Goal: Task Accomplishment & Management: Use online tool/utility

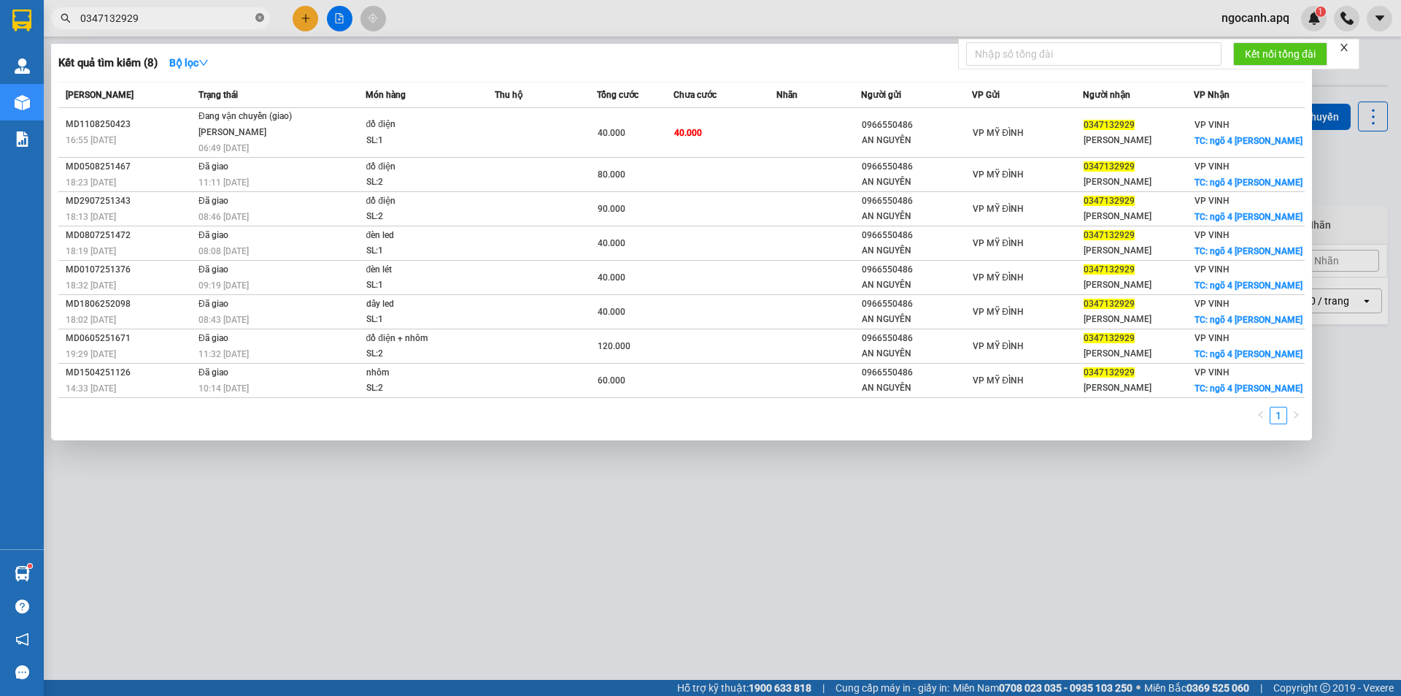
click at [260, 22] on icon "close-circle" at bounding box center [259, 17] width 9 height 9
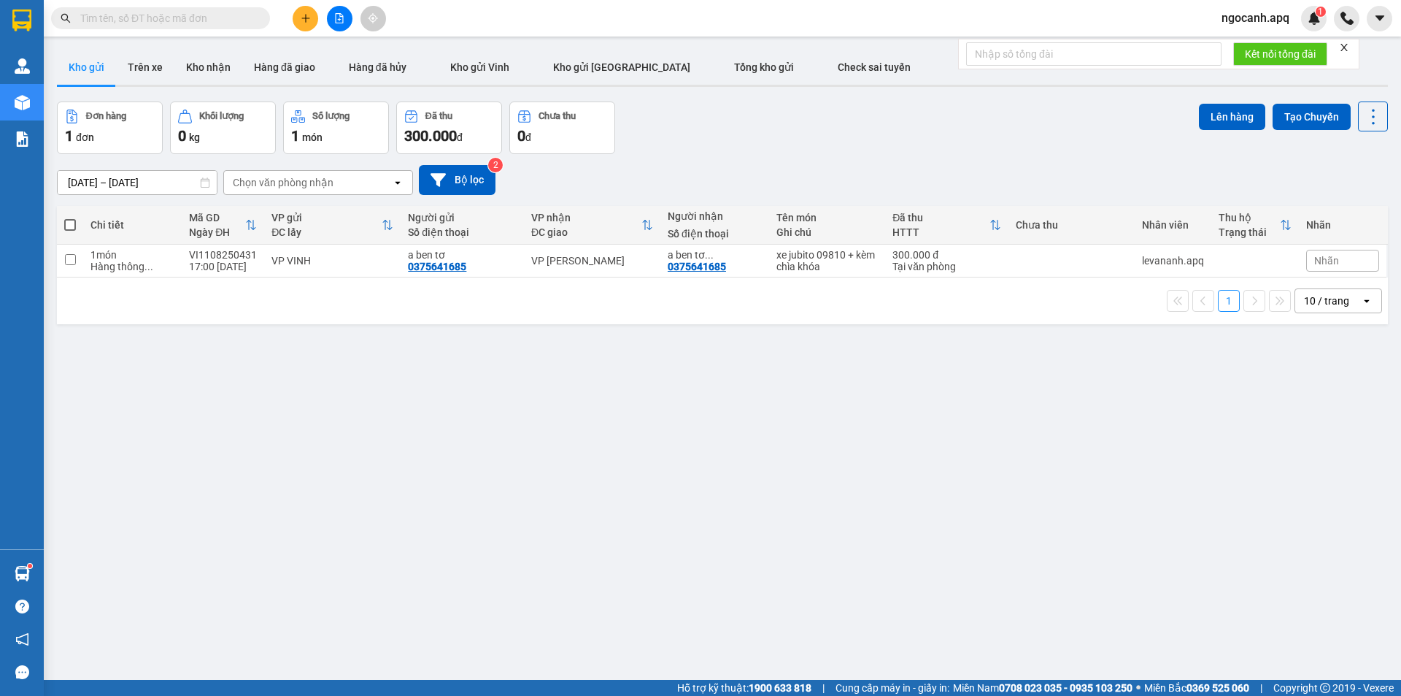
click at [233, 20] on input "text" at bounding box center [166, 18] width 172 height 16
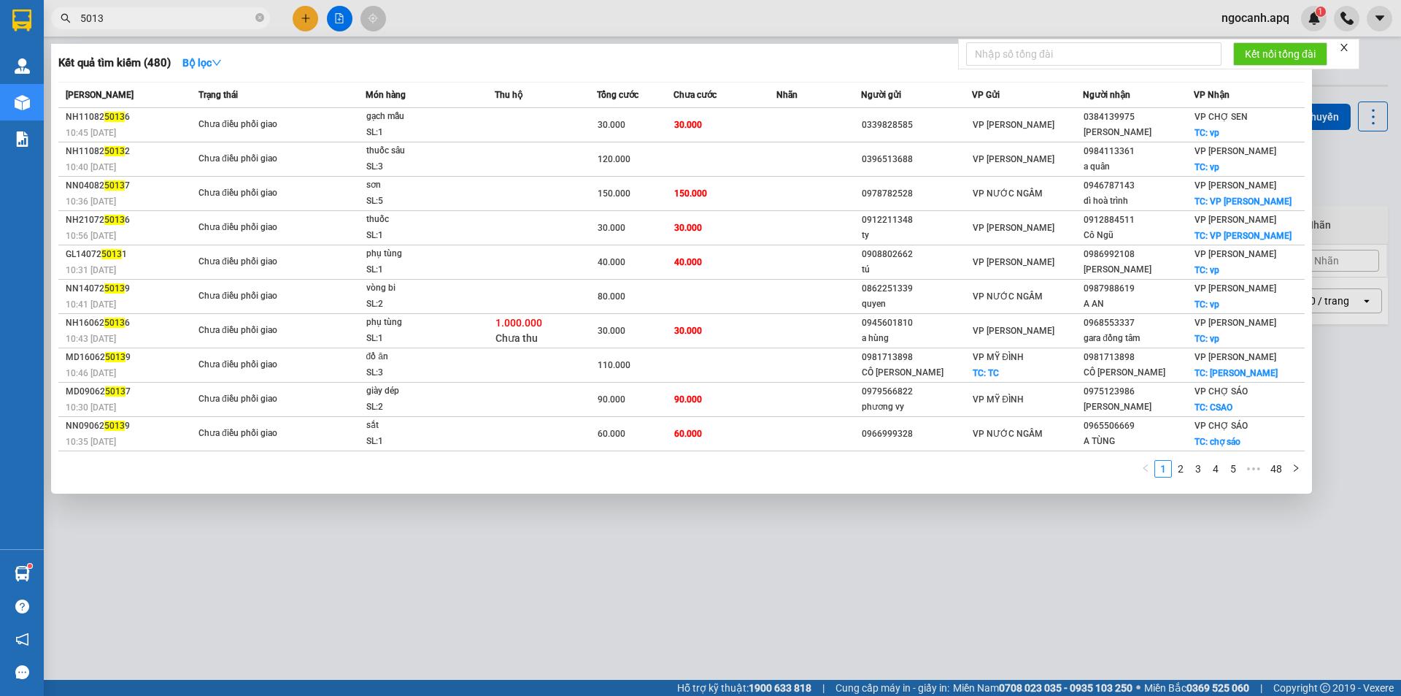
click at [82, 19] on input "5013" at bounding box center [166, 18] width 172 height 16
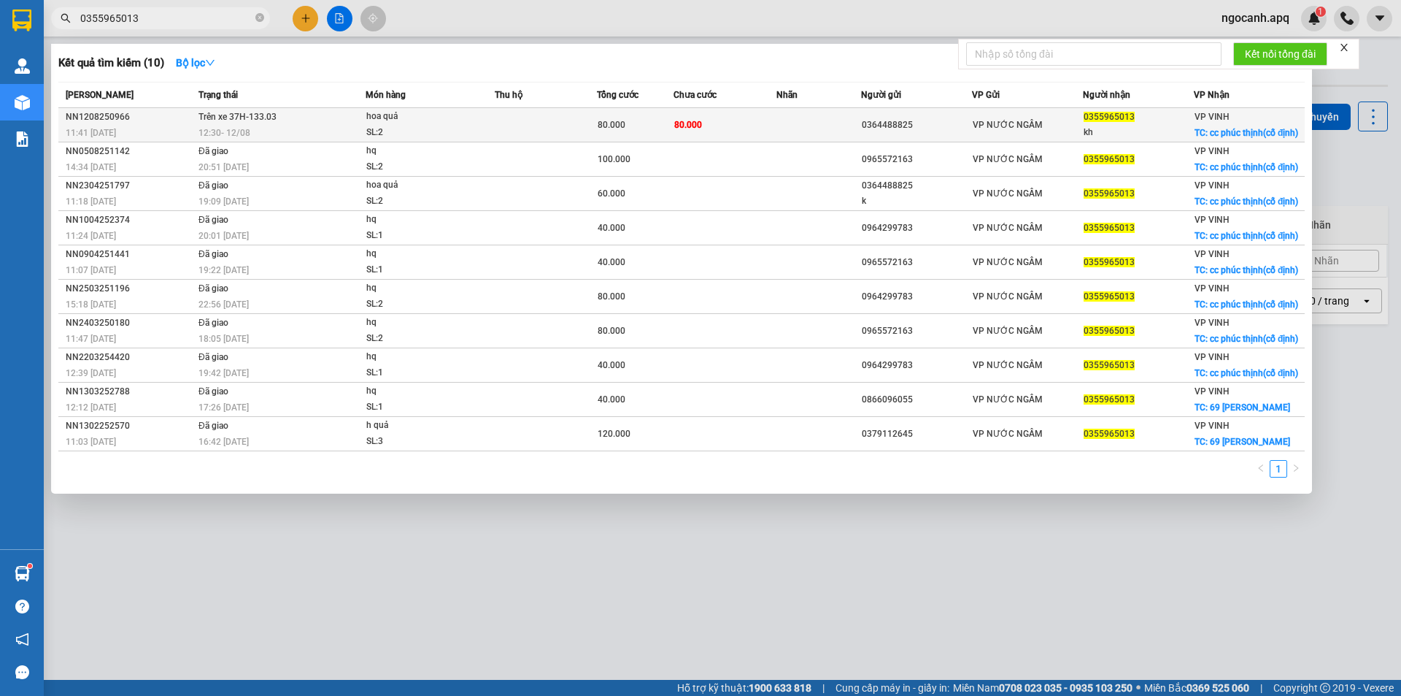
type input "0355965013"
click at [398, 130] on div "SL: 2" at bounding box center [420, 133] width 109 height 16
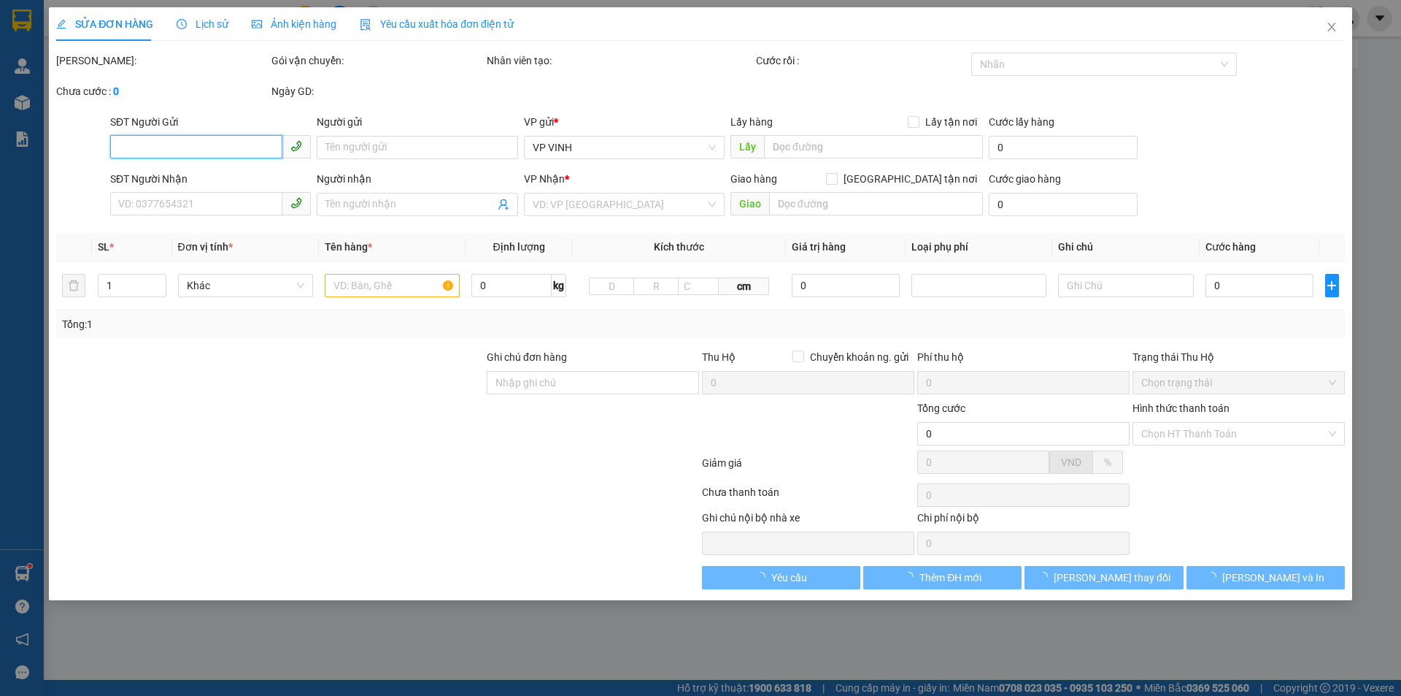
type input "0364488825"
type input "0355965013"
type input "kh"
checkbox input "true"
type input "cc phúc thịnh(cố định)"
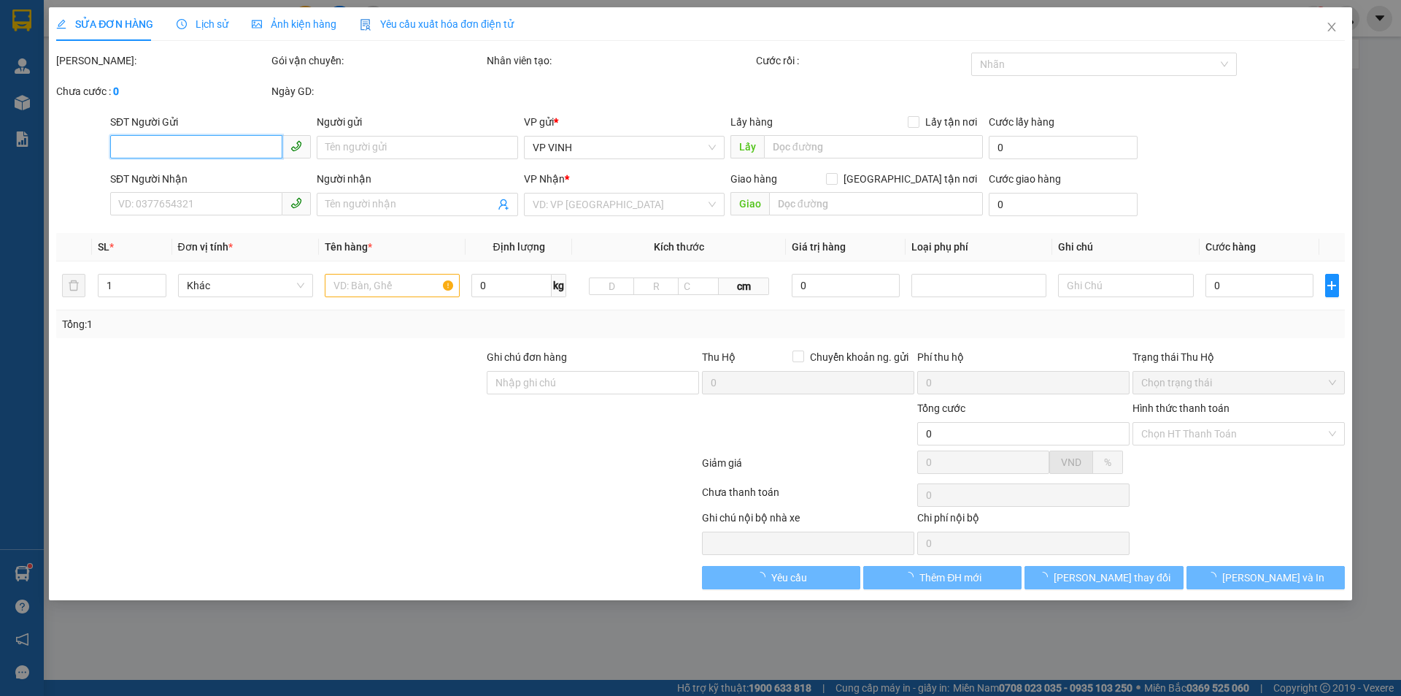
type input "80.000"
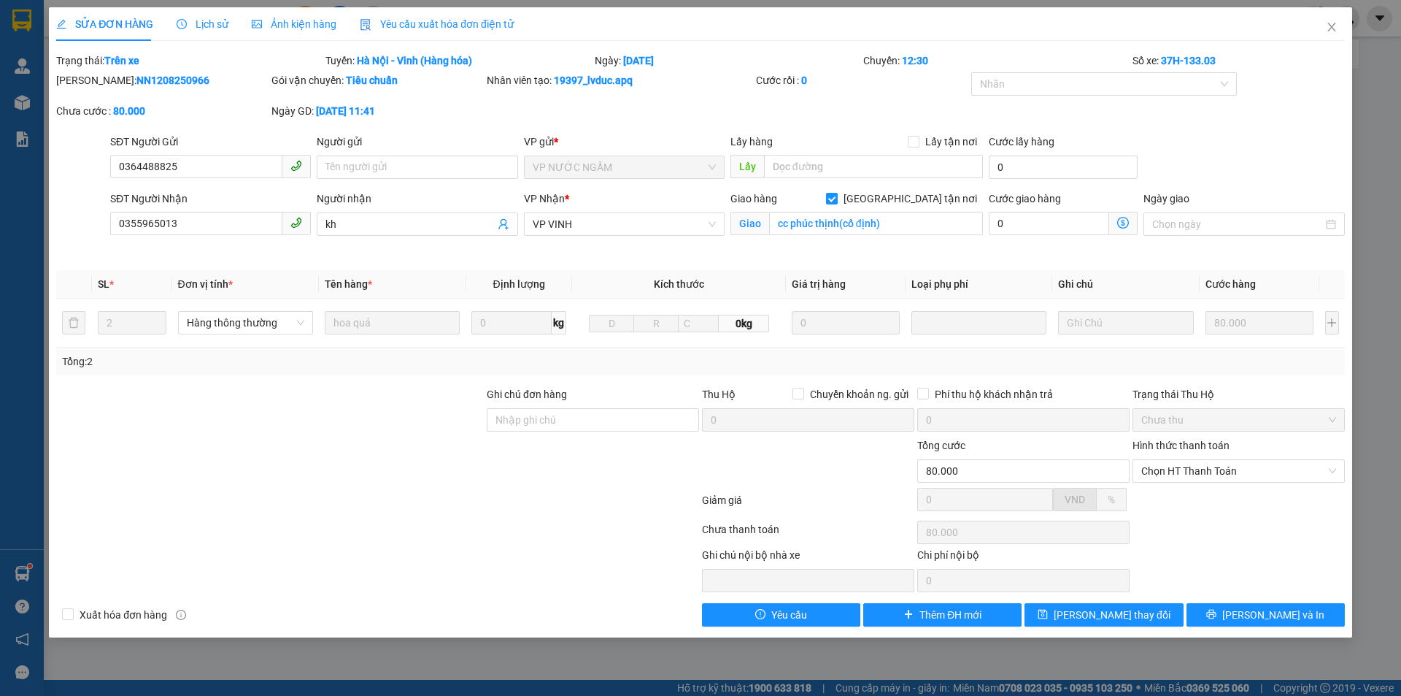
click at [213, 28] on span "Lịch sử" at bounding box center [203, 24] width 52 height 12
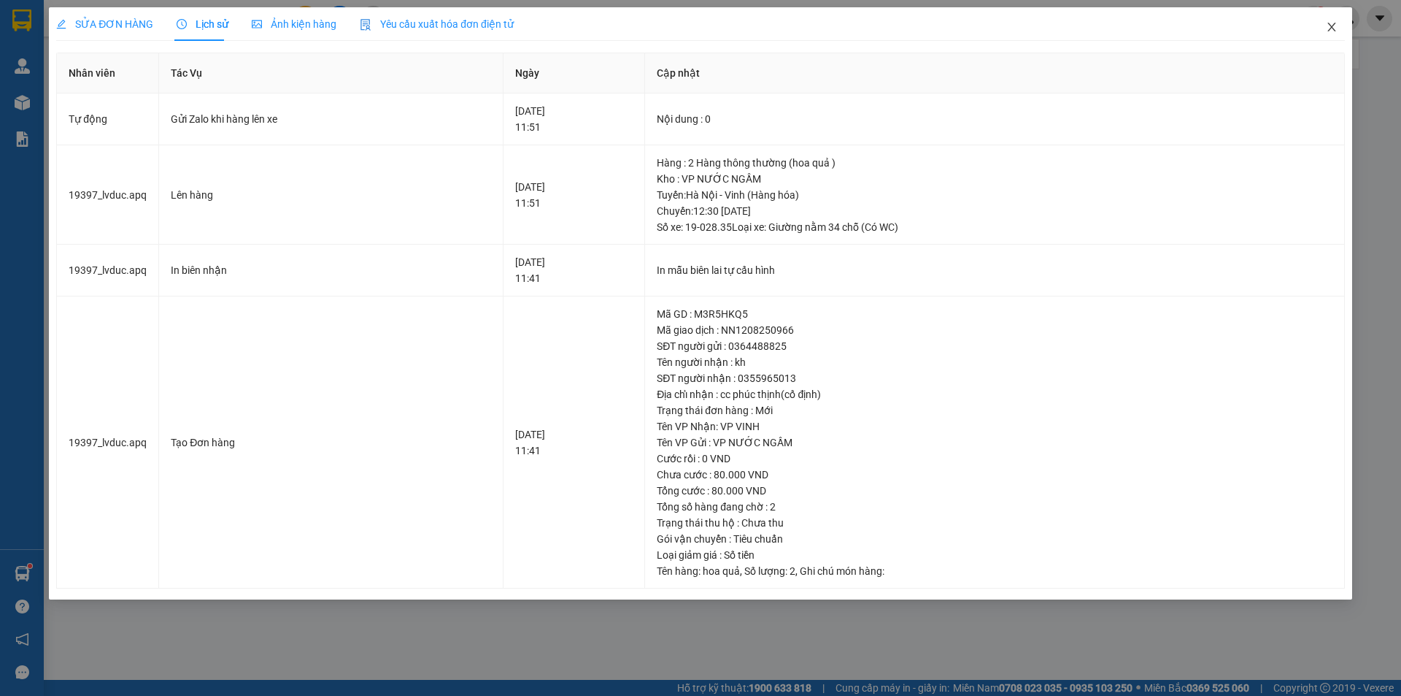
click at [1328, 29] on icon "close" at bounding box center [1332, 27] width 12 height 12
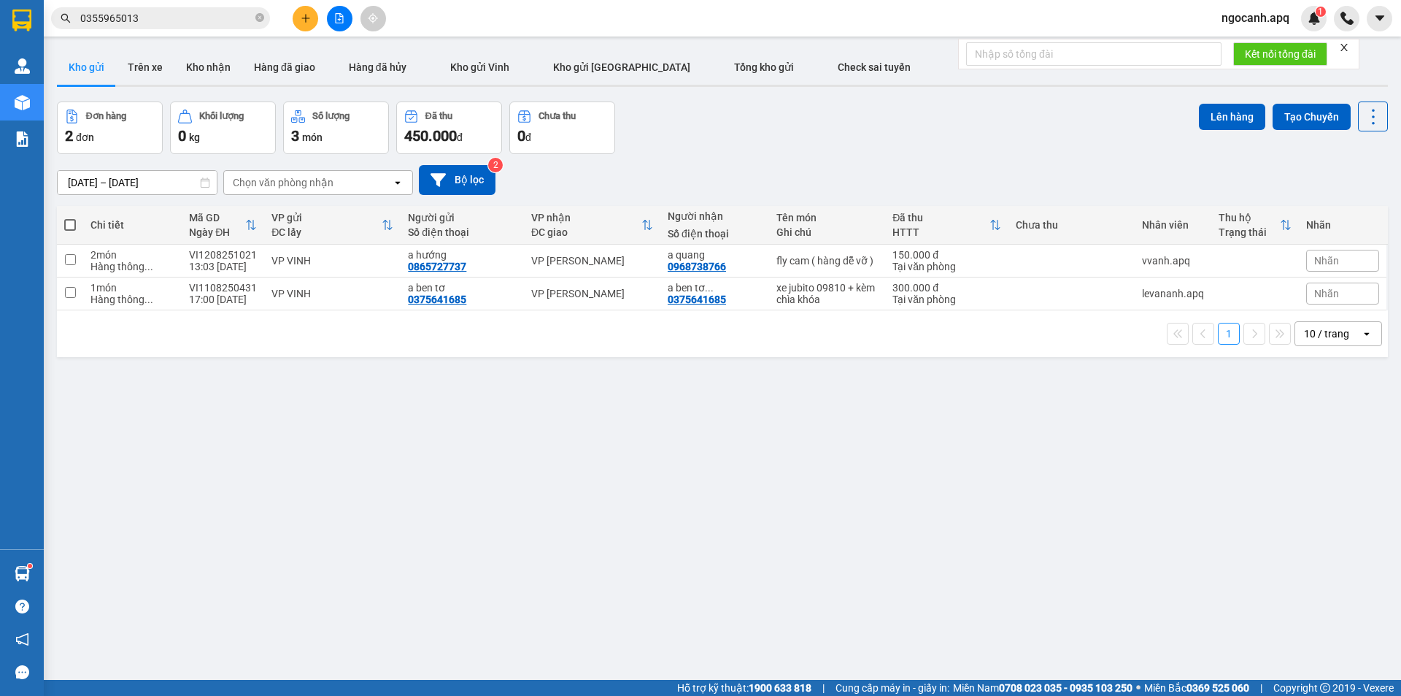
click at [223, 22] on input "0355965013" at bounding box center [166, 18] width 172 height 16
